Goal: Go to known website: Access a specific website the user already knows

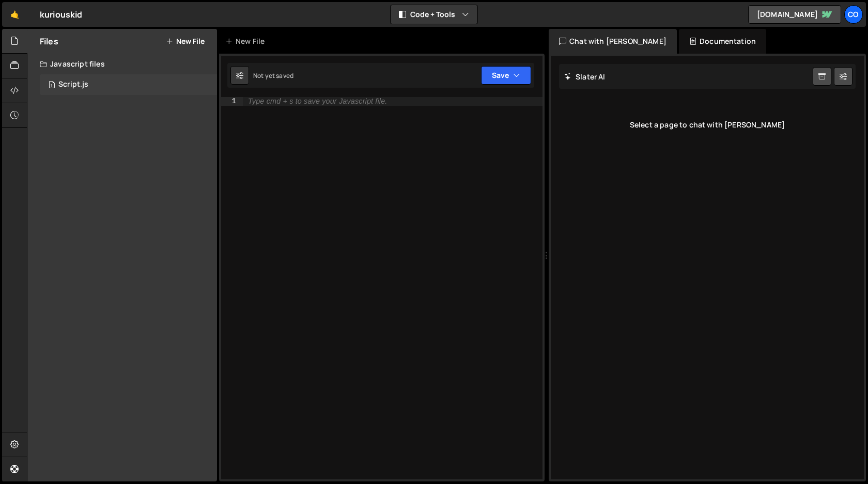
click at [90, 87] on div "1 Script.js 0" at bounding box center [128, 84] width 177 height 21
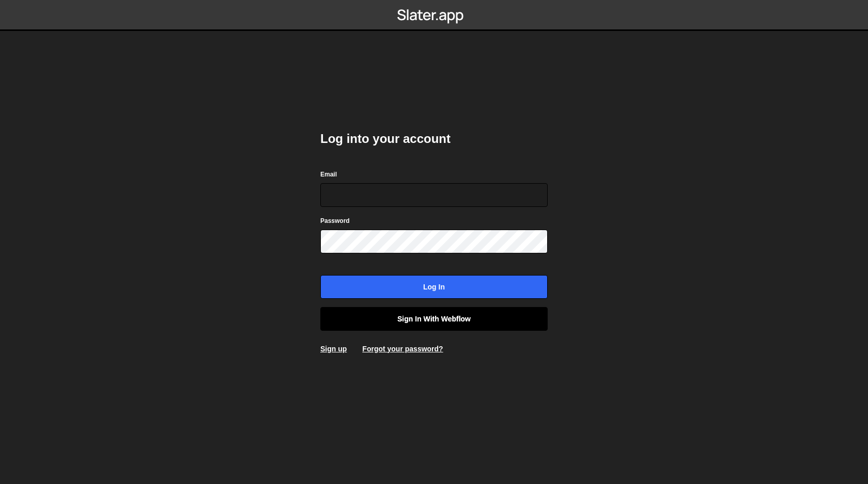
click at [411, 320] on link "Sign in with Webflow" at bounding box center [433, 319] width 227 height 24
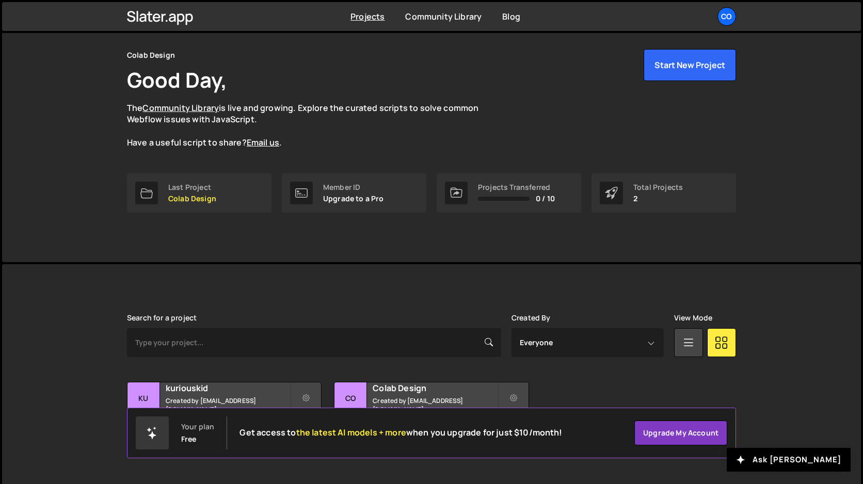
scroll to position [47, 0]
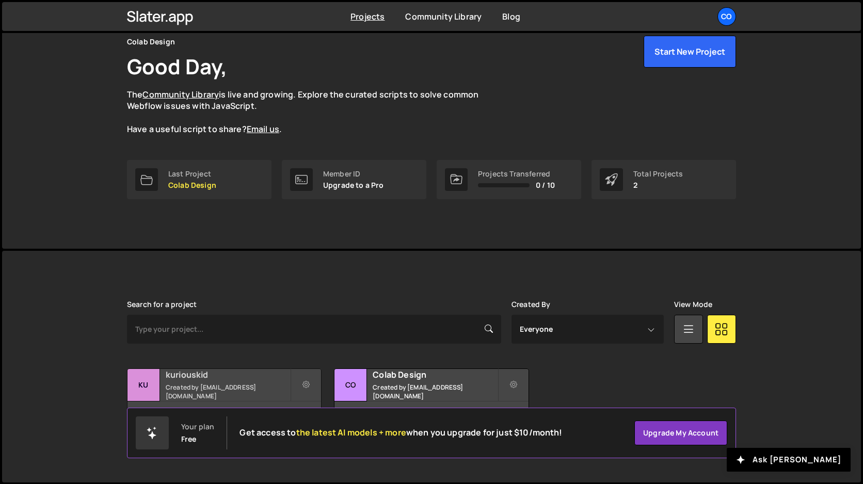
click at [232, 390] on small "Created by [EMAIL_ADDRESS][DOMAIN_NAME]" at bounding box center [228, 392] width 124 height 18
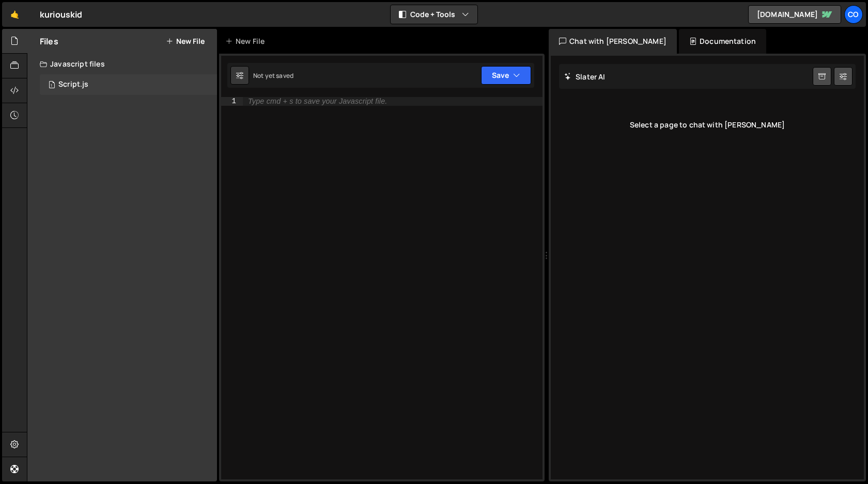
click at [80, 84] on div "Script.js" at bounding box center [73, 84] width 30 height 9
